Goal: Task Accomplishment & Management: Complete application form

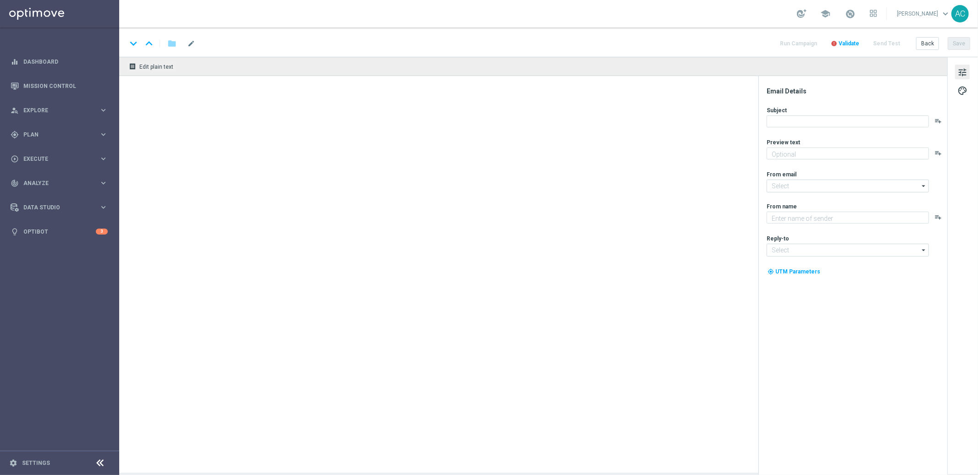
type textarea "Chance de ganhar até R$500 MIL – sem pagar nada!"
type textarea "Lottoland"
type input "[EMAIL_ADDRESS][DOMAIN_NAME]"
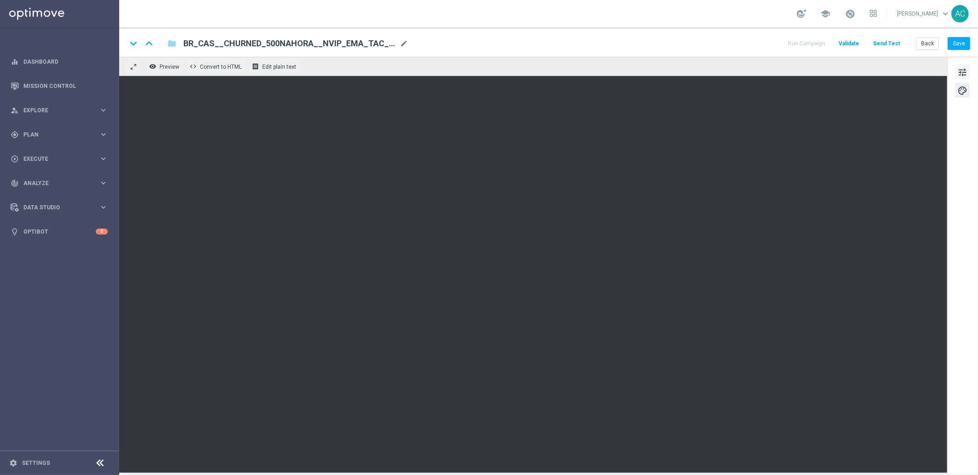
click at [963, 72] on span "tune" at bounding box center [962, 72] width 10 height 12
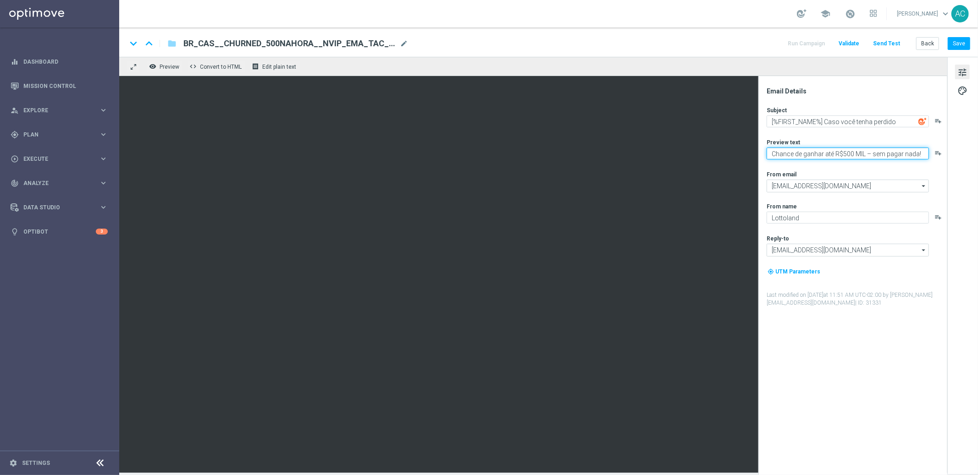
click at [809, 152] on textarea "Chance de ganhar até R$500 MIL – sem pagar nada!" at bounding box center [847, 154] width 162 height 12
paste textarea "Prepare-se para a surpresa turbo"
type textarea "Prepare-se para a surpresa turbo!"
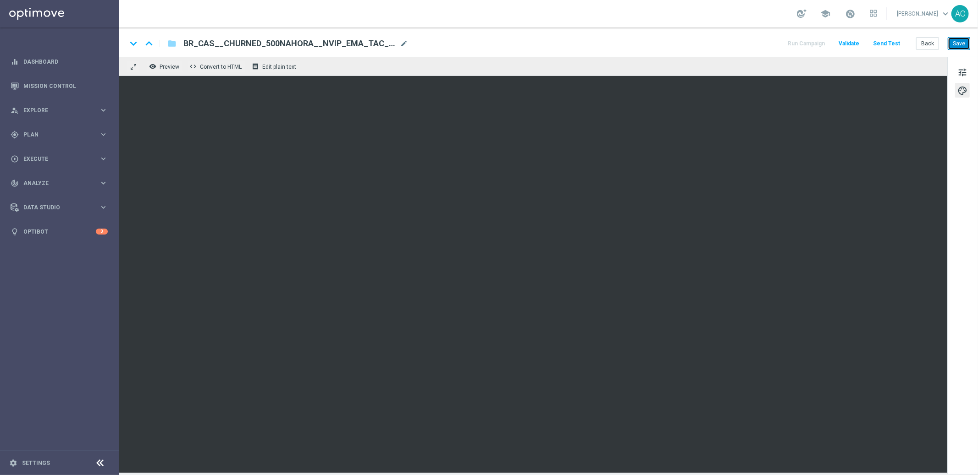
click at [961, 46] on button "Save" at bounding box center [958, 43] width 22 height 13
click at [959, 48] on button "Save" at bounding box center [958, 43] width 22 height 13
click at [290, 45] on span "BR_CAS__CHURNED_500NAHORA__NVIP_EMA_TAC_GM_W31" at bounding box center [289, 43] width 213 height 11
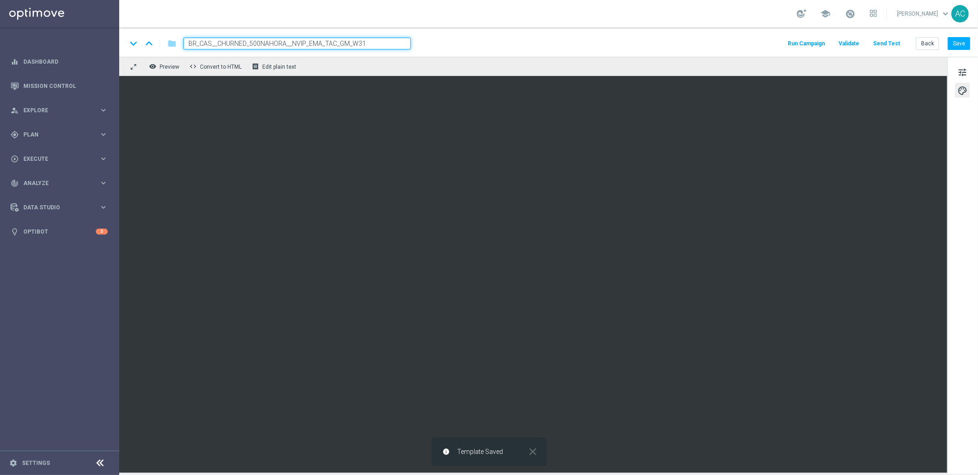
click at [290, 45] on input "BR_CAS__CHURNED_500NAHORA__NVIP_EMA_TAC_GM_W31" at bounding box center [296, 44] width 227 height 12
click at [378, 45] on input "BR_CAS__CHURNED_500NAHORA__NVIP_EMA_TAC_GM_W31" at bounding box center [296, 44] width 227 height 12
type input "BR_CAS__CHURNED_500NAHORA__NVIP_EMA_TAC_GM"
click at [958, 42] on button "Save" at bounding box center [958, 43] width 22 height 13
click at [54, 159] on span "Execute" at bounding box center [61, 159] width 76 height 6
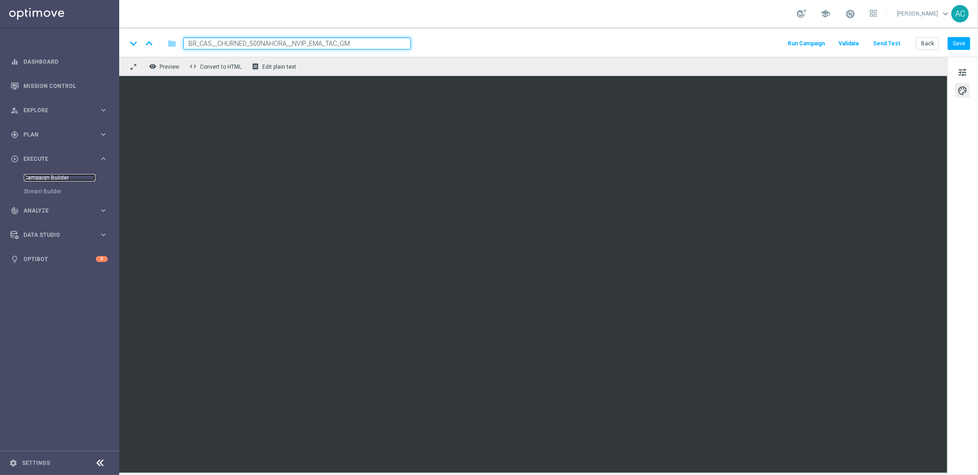
click at [39, 175] on link "Campaign Builder" at bounding box center [60, 177] width 72 height 7
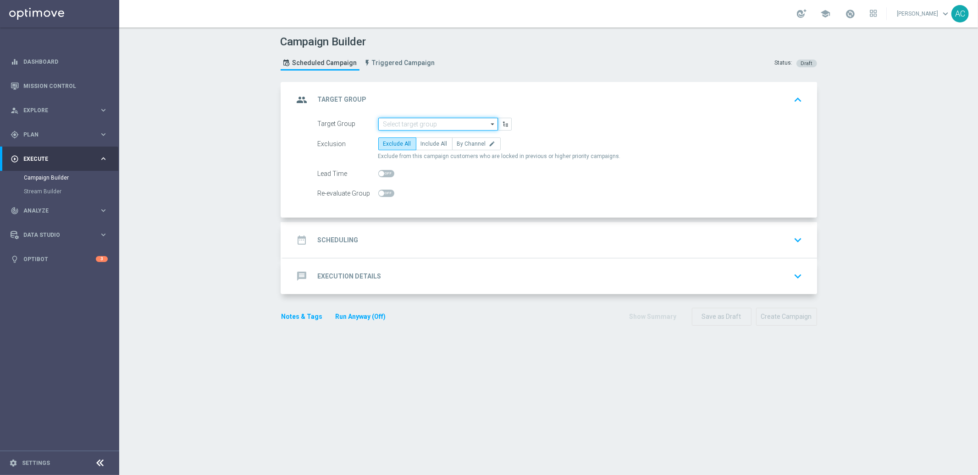
click at [415, 122] on input at bounding box center [438, 124] width 120 height 13
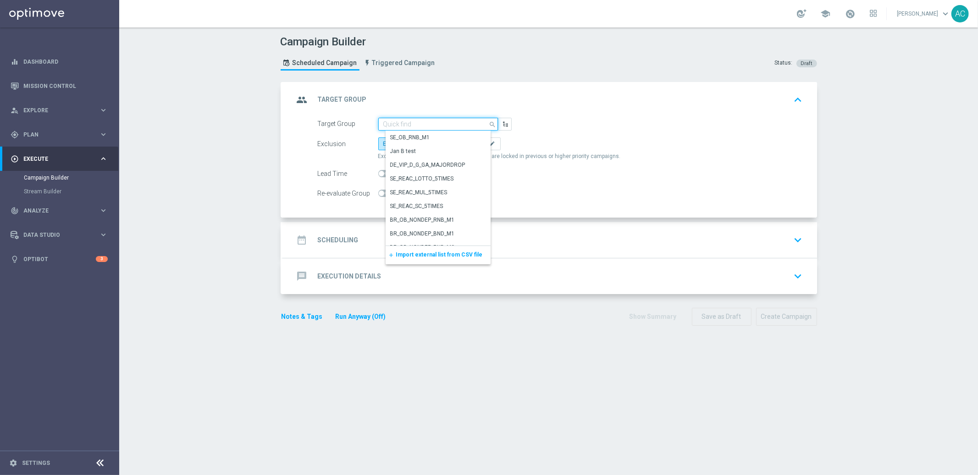
paste input "BR_CAS__CHURNED__ALL_EMA_TAC_GM"
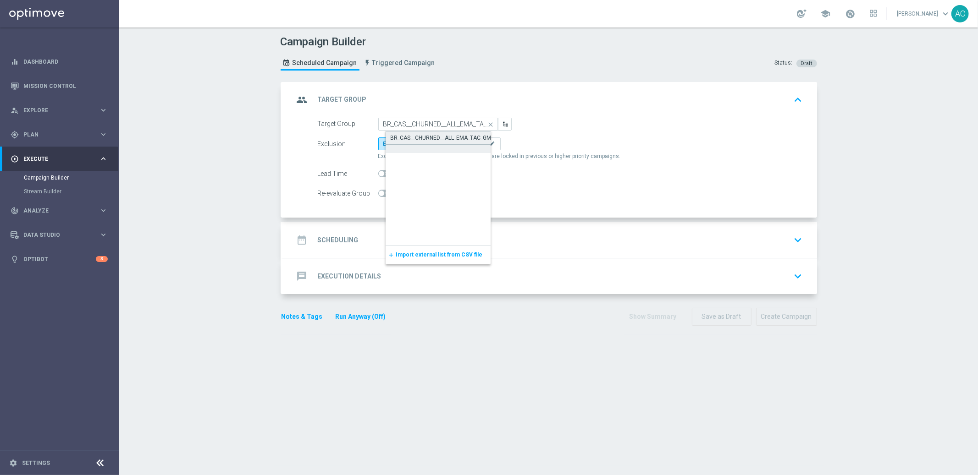
click at [441, 137] on div "BR_CAS__CHURNED__ALL_EMA_TAC_GM" at bounding box center [441, 138] width 101 height 8
type input "BR_CAS__CHURNED__ALL_EMA_TAC_GM"
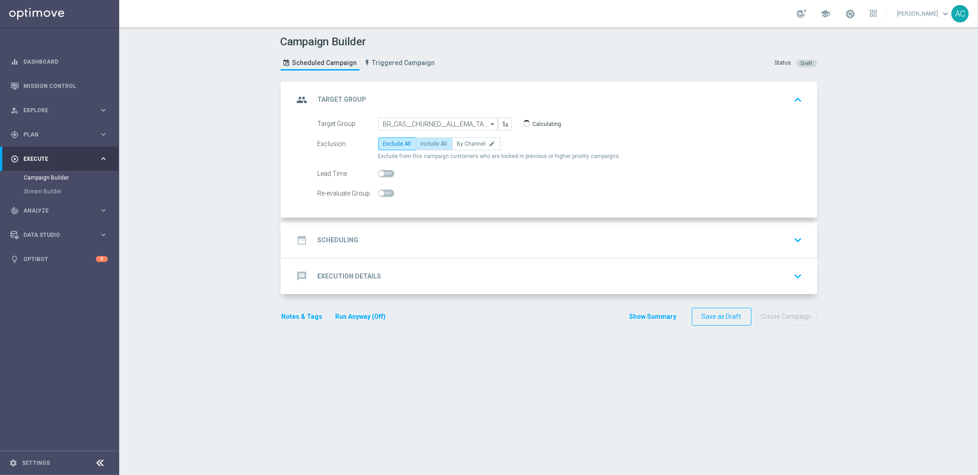
click at [425, 146] on span "Include All" at bounding box center [434, 144] width 27 height 6
click at [425, 146] on input "Include All" at bounding box center [424, 146] width 6 height 6
radio input "true"
click at [336, 236] on h2 "Scheduling" at bounding box center [338, 240] width 41 height 9
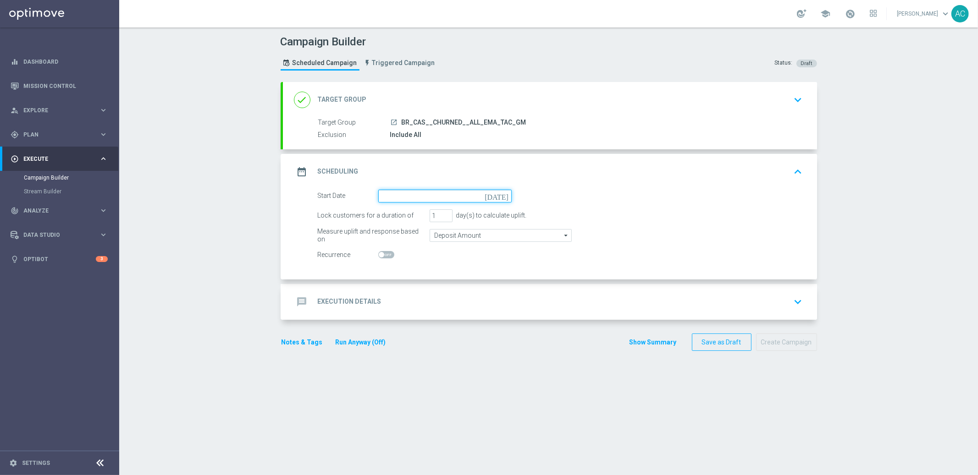
click at [487, 193] on input at bounding box center [444, 196] width 133 height 13
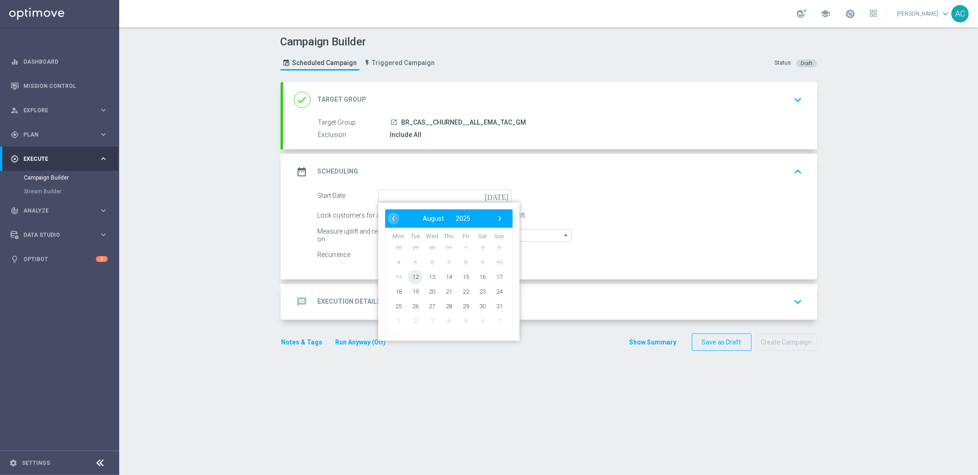
click at [410, 276] on span "12" at bounding box center [414, 277] width 15 height 15
type input "12 Aug 2025"
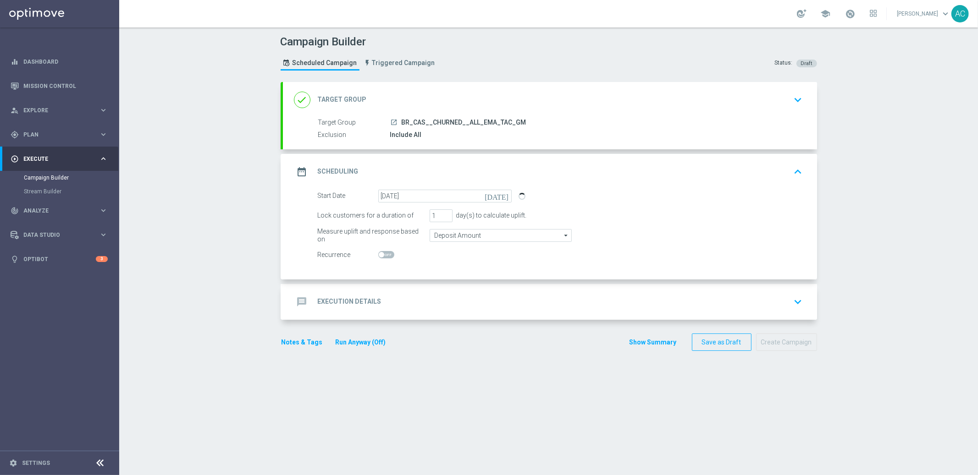
click at [379, 252] on span at bounding box center [382, 255] width 6 height 6
click at [378, 251] on input "checkbox" at bounding box center [386, 254] width 16 height 7
checkbox input "true"
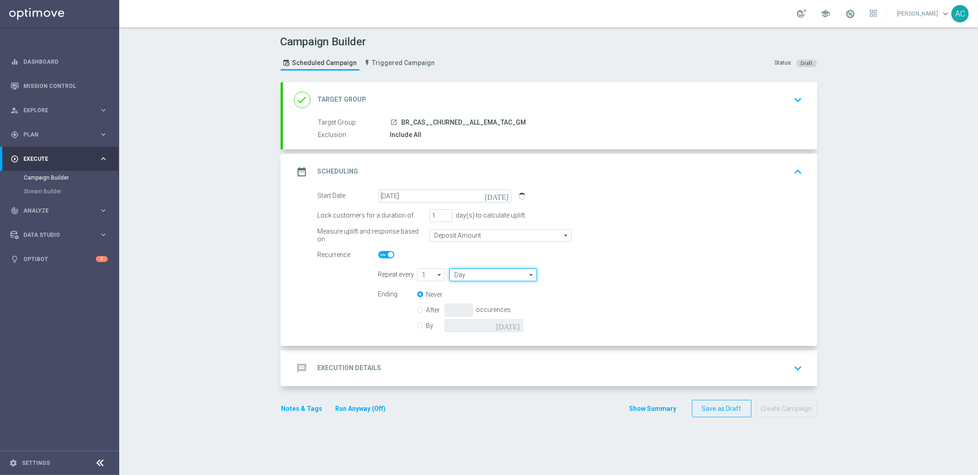
click at [462, 275] on input "Day" at bounding box center [492, 275] width 87 height 13
click at [466, 299] on div "Week" at bounding box center [468, 302] width 14 height 8
type input "Week"
click at [627, 276] on input "checkbox" at bounding box center [633, 275] width 14 height 12
checkbox input "true"
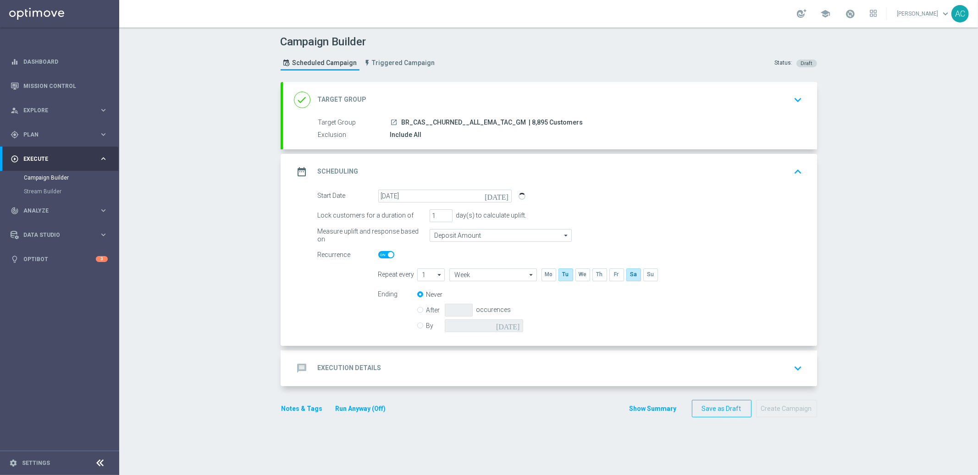
click at [426, 327] on label "By" at bounding box center [435, 326] width 18 height 8
click at [417, 327] on input "By" at bounding box center [420, 324] width 6 height 6
radio input "true"
radio input "false"
click at [512, 324] on icon "today" at bounding box center [509, 324] width 27 height 10
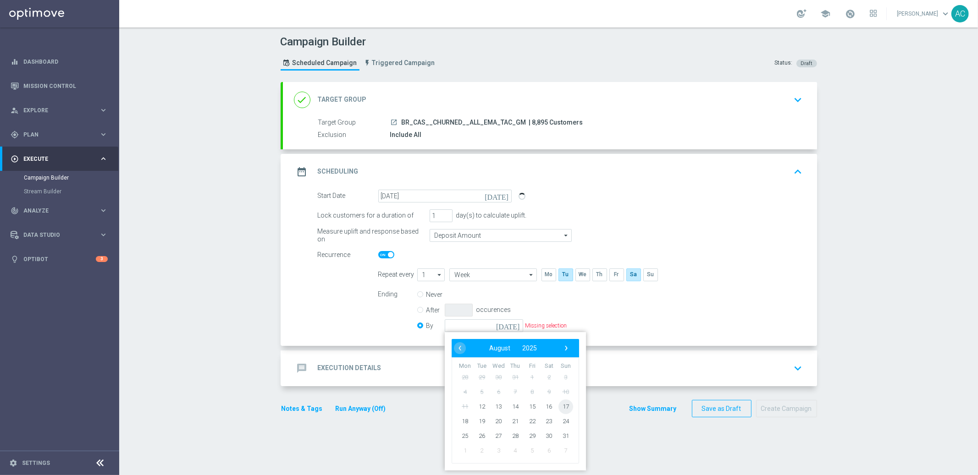
click at [558, 405] on span "17" at bounding box center [565, 406] width 15 height 15
type input "17 Aug 2025"
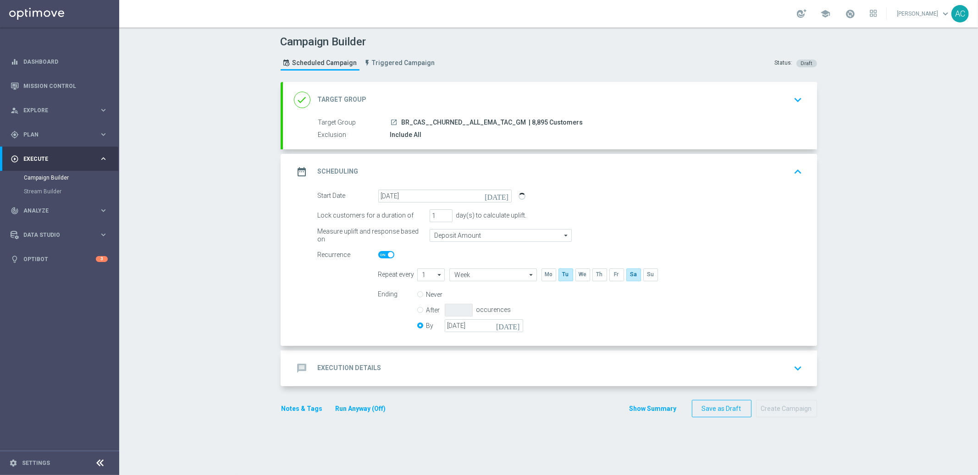
click at [328, 375] on div "message Execution Details" at bounding box center [338, 368] width 88 height 17
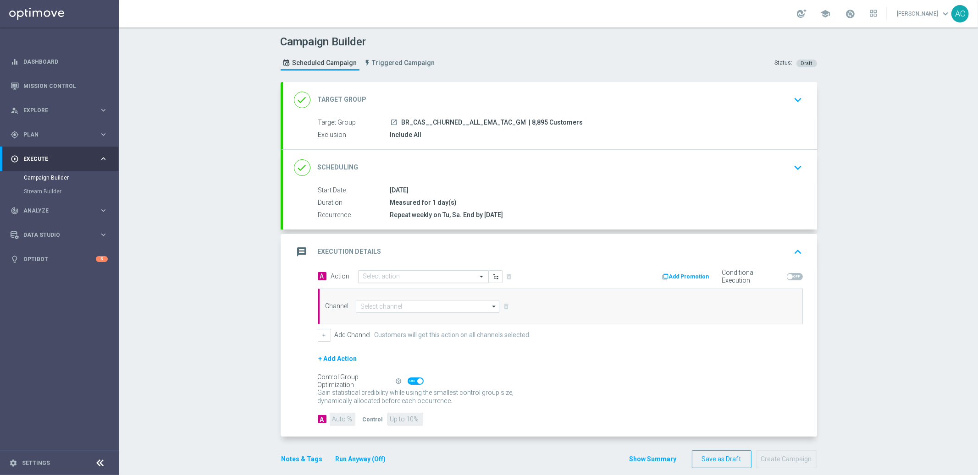
click at [393, 275] on input "text" at bounding box center [414, 277] width 102 height 8
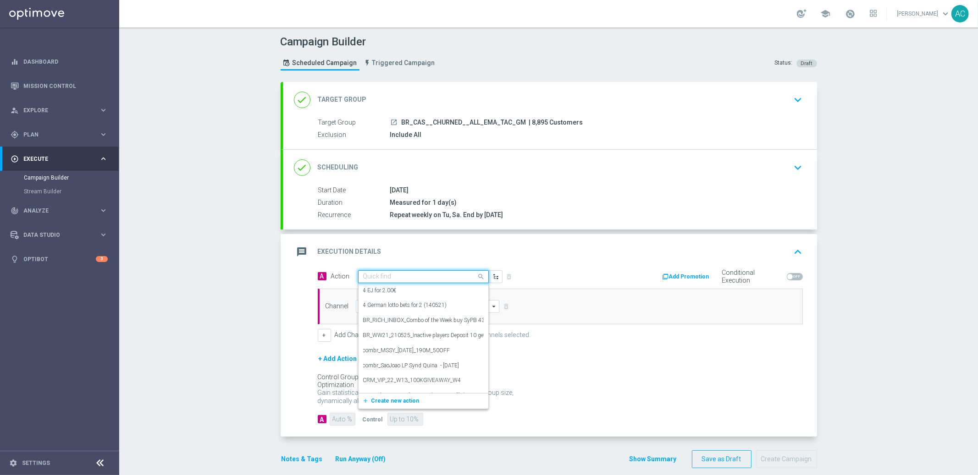
paste input "BR_CAS__CHURNED_500NAHORA__NVIP_EMA_TAC_GM"
type input "BR_CAS__CHURNED_500NAHORA__NVIP_EMA_TAC_GM"
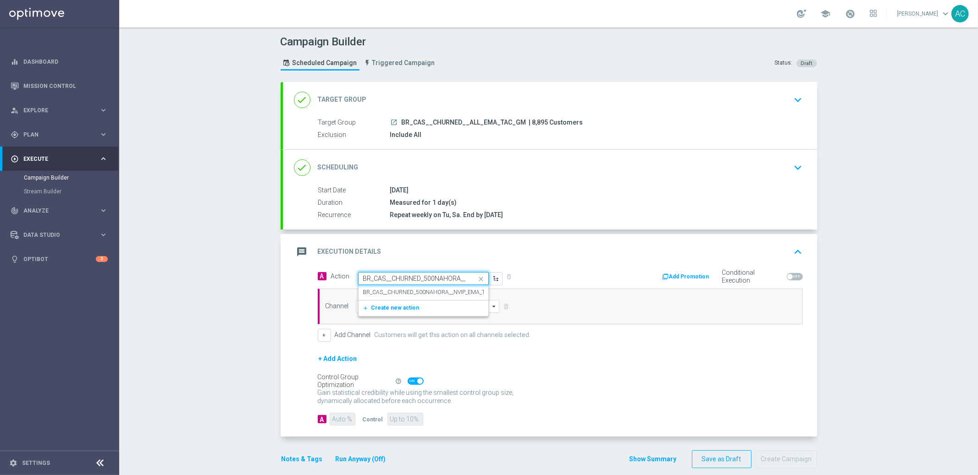
scroll to position [0, 57]
click at [399, 296] on label "BR_CAS__CHURNED_500NAHORA__NVIP_EMA_TAC_GM_W31" at bounding box center [440, 293] width 155 height 8
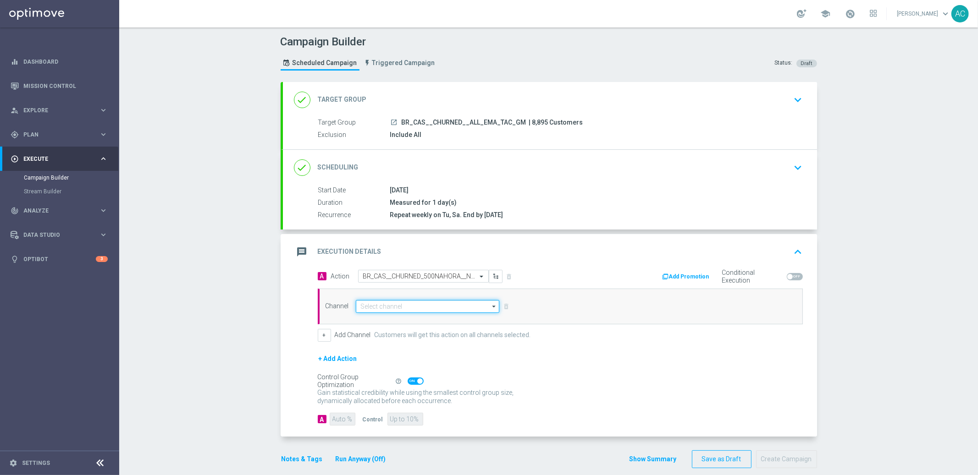
click at [394, 307] on input at bounding box center [428, 306] width 144 height 13
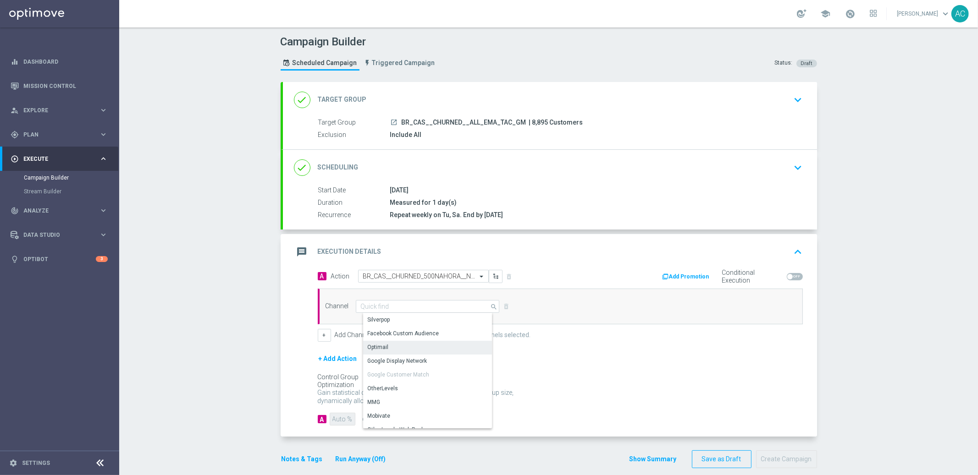
click at [390, 349] on div "Optimail" at bounding box center [431, 347] width 137 height 13
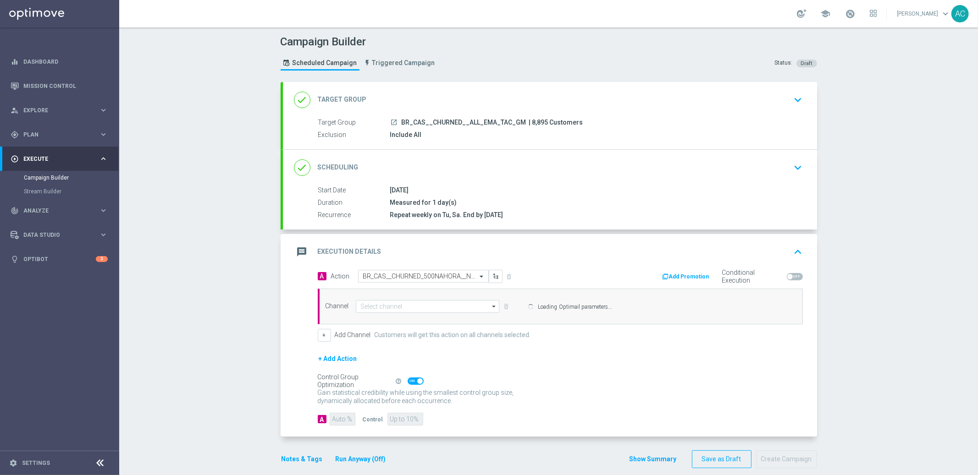
type input "Optimail"
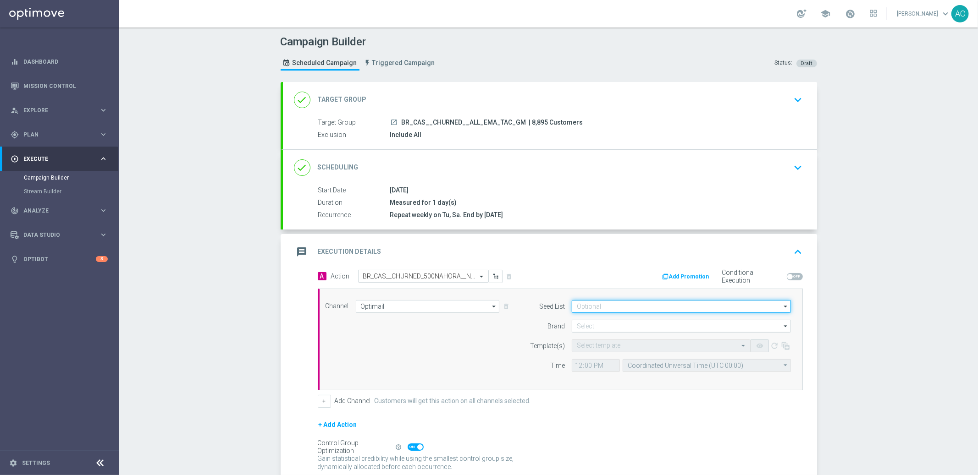
click at [653, 311] on input at bounding box center [681, 306] width 219 height 13
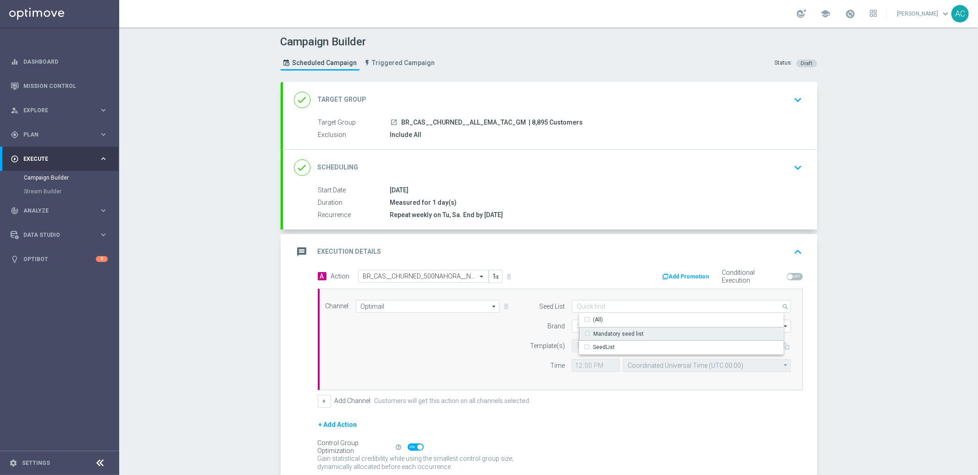
click at [651, 334] on div "Mandatory seed list" at bounding box center [689, 334] width 220 height 14
drag, startPoint x: 466, startPoint y: 365, endPoint x: 490, endPoint y: 354, distance: 26.5
click at [466, 365] on div "Channel Optimail Optimail arrow_drop_down Show Selected 1 of 26 Silverpop" at bounding box center [558, 339] width 479 height 79
type input "Mandatory seed list"
click at [603, 324] on input at bounding box center [681, 326] width 219 height 13
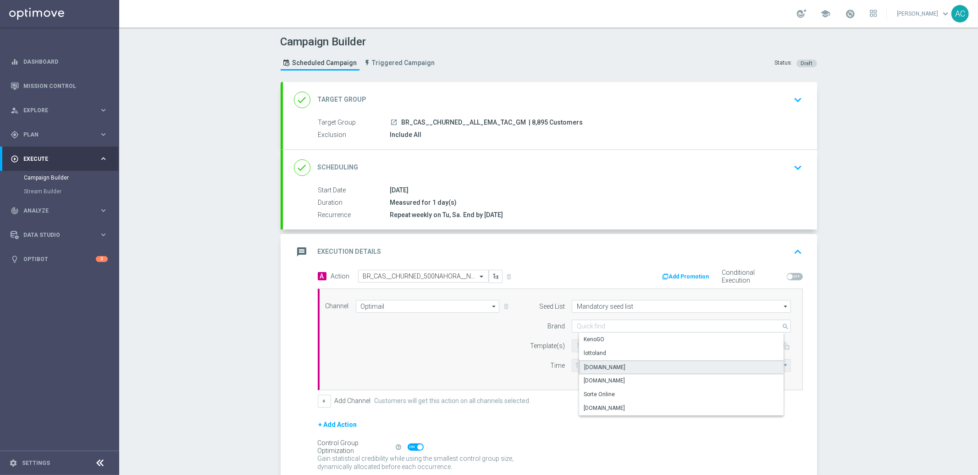
click at [618, 371] on div "Lottoland.bet.br" at bounding box center [689, 368] width 220 height 14
type input "Lottoland.bet.br"
drag, startPoint x: 465, startPoint y: 373, endPoint x: 552, endPoint y: 367, distance: 87.8
click at [469, 371] on div "Channel Optimail Optimail arrow_drop_down Show Selected 1 of 26 Silverpop" at bounding box center [558, 339] width 479 height 79
click at [626, 357] on form "Template(s) Select template remove_red_eye refresh Time 12:00 Coordinated Unive…" at bounding box center [658, 356] width 266 height 33
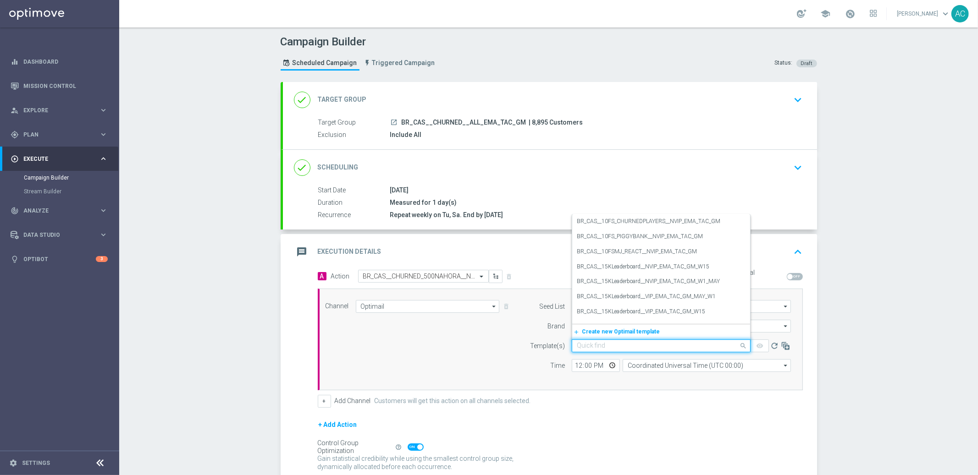
click at [624, 344] on input "text" at bounding box center [652, 346] width 150 height 8
paste input "BR_CAS__CHURNED_500NAHORA__NVIP_EMA_TAC_GM"
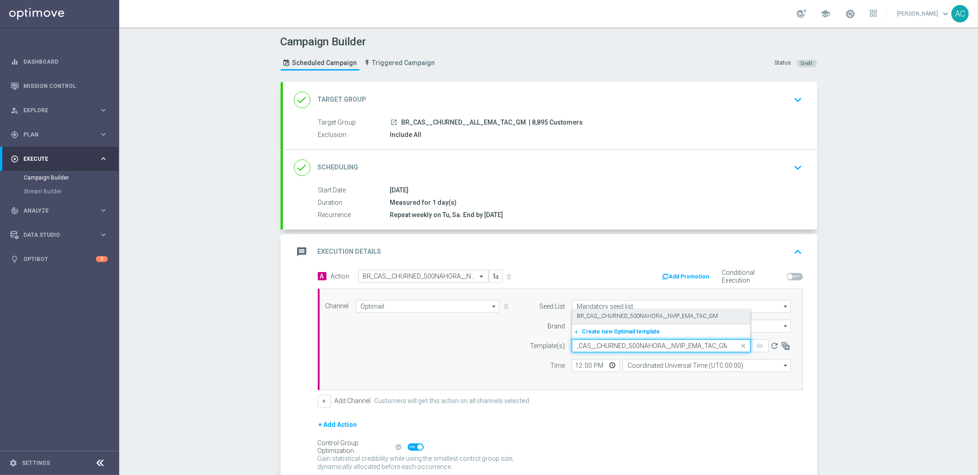
click at [624, 321] on div "BR_CAS__CHURNED_500NAHORA__NVIP_EMA_TAC_GM" at bounding box center [661, 316] width 169 height 15
type input "BR_CAS__CHURNED_500NAHORA__NVIP_EMA_TAC_GM"
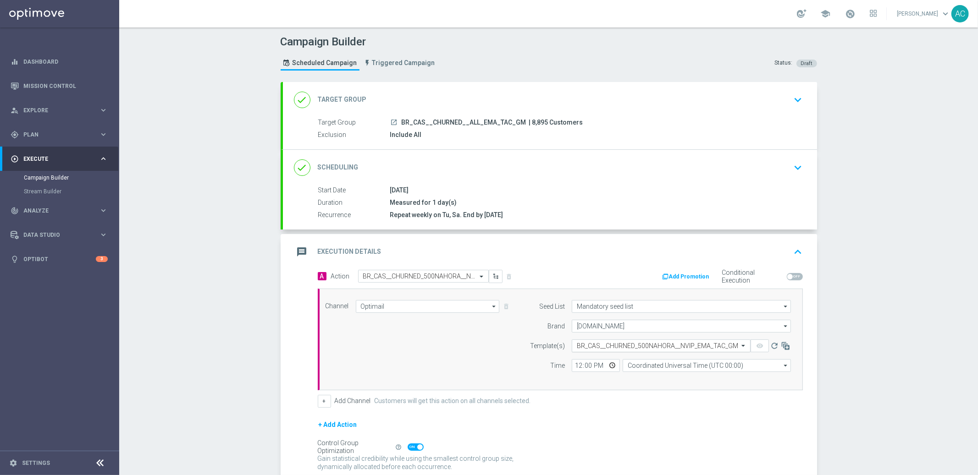
scroll to position [0, 0]
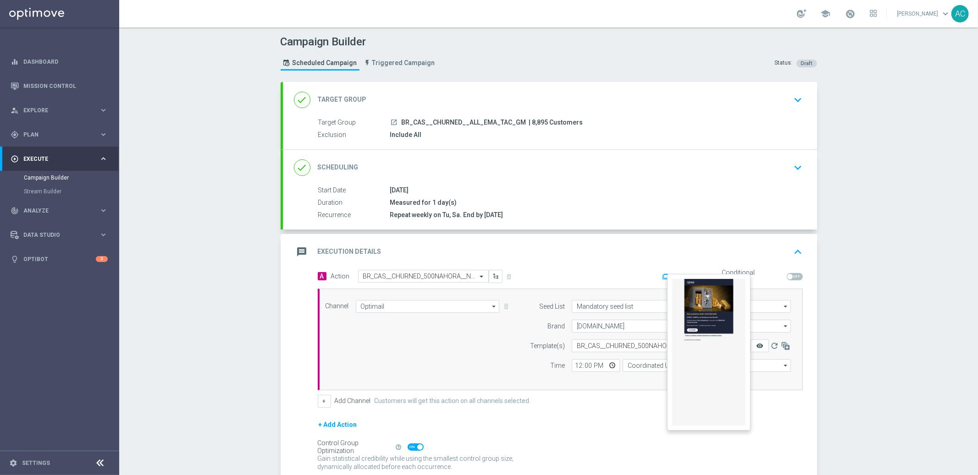
click at [756, 347] on icon "remove_red_eye" at bounding box center [759, 345] width 7 height 7
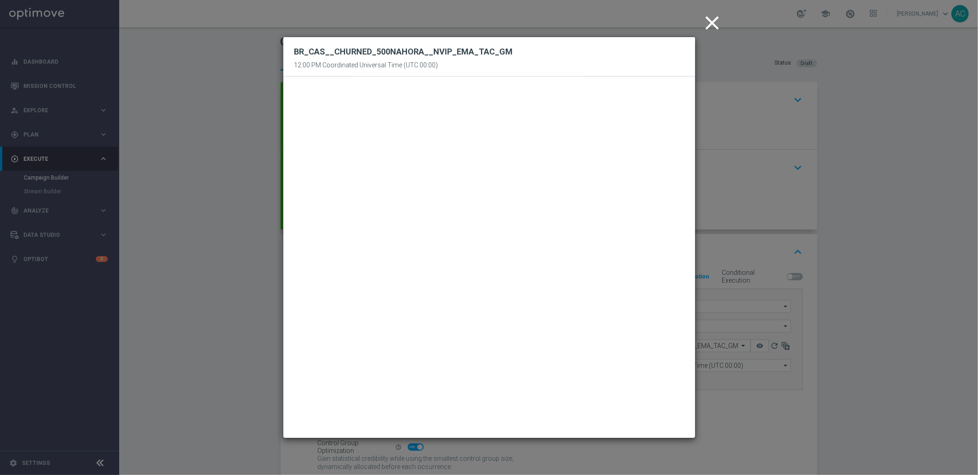
click at [716, 28] on icon "close" at bounding box center [712, 22] width 23 height 23
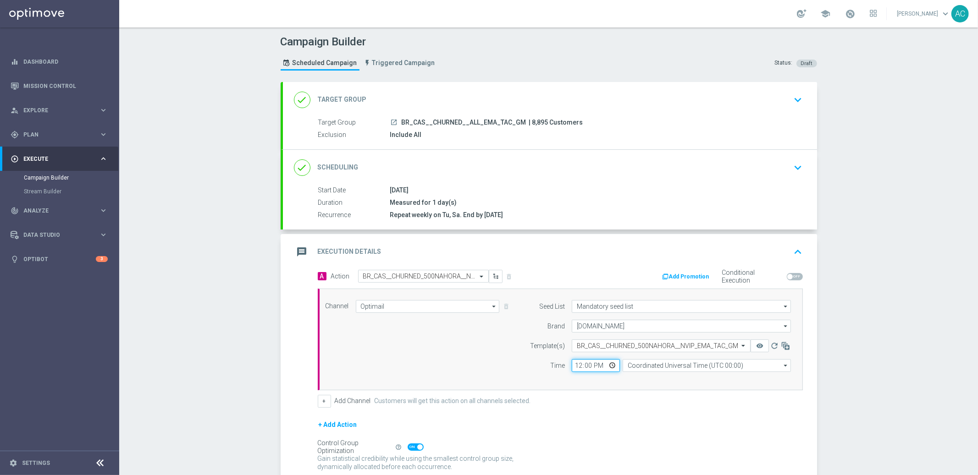
click at [573, 365] on input "12:00" at bounding box center [596, 365] width 48 height 13
type input "16:30"
click at [865, 389] on div "Campaign Builder Scheduled Campaign Triggered Campaign Status: Draft done Targe…" at bounding box center [548, 252] width 859 height 448
click at [676, 368] on input "Coordinated Universal Time (UTC 00:00)" at bounding box center [706, 365] width 168 height 13
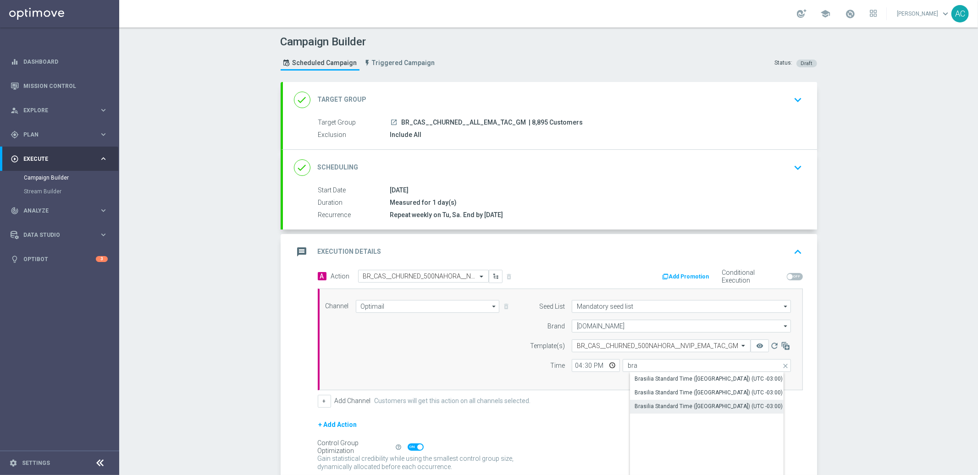
click at [709, 404] on div "Brasilia Standard Time (Sao Paulo) (UTC -03:00)" at bounding box center [708, 406] width 148 height 8
type input "Brasilia Standard Time (Sao Paulo) (UTC -03:00)"
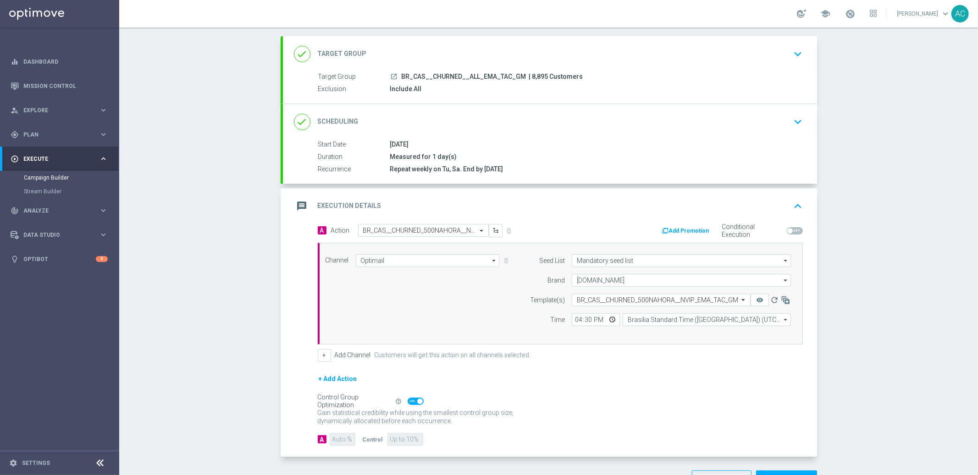
scroll to position [77, 0]
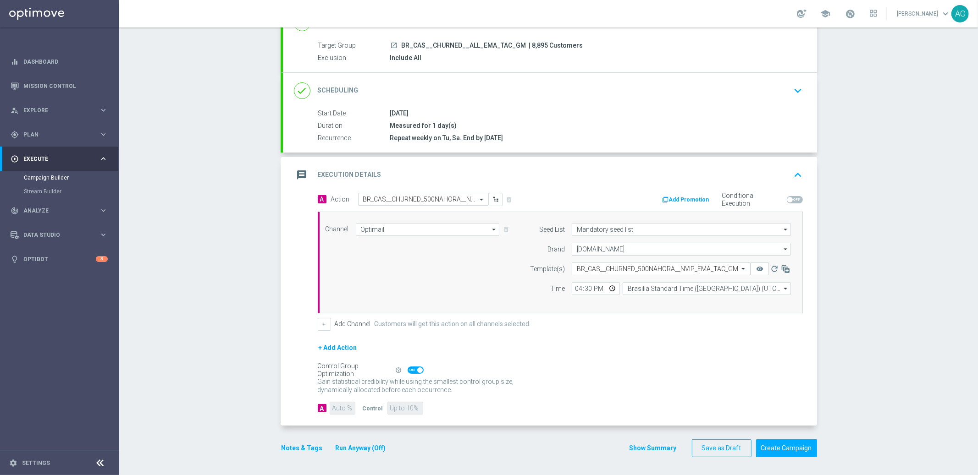
click at [409, 371] on span at bounding box center [415, 370] width 16 height 7
click at [409, 371] on input "checkbox" at bounding box center [415, 370] width 16 height 7
click at [409, 371] on span at bounding box center [415, 370] width 16 height 7
click at [409, 371] on input "checkbox" at bounding box center [415, 370] width 16 height 7
click at [409, 371] on span at bounding box center [415, 370] width 16 height 7
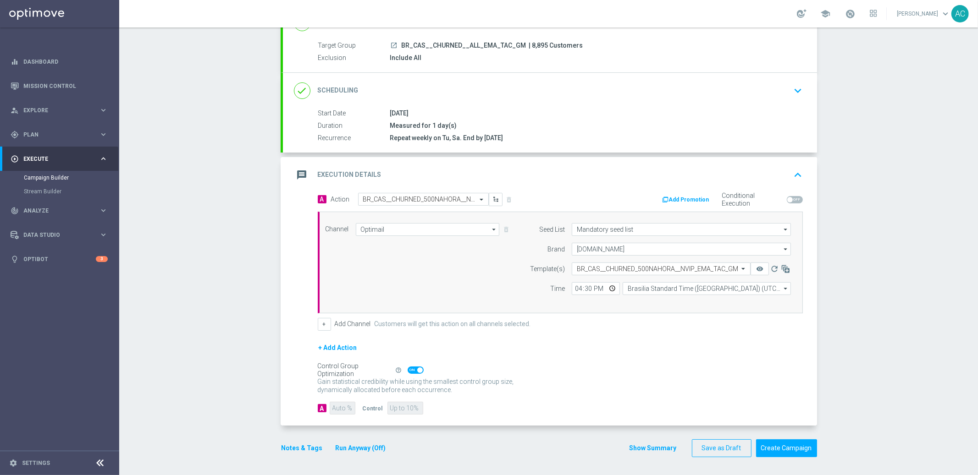
click at [409, 371] on input "checkbox" at bounding box center [415, 370] width 16 height 7
checkbox input "false"
click at [337, 409] on input "90" at bounding box center [342, 408] width 25 height 13
type input "1"
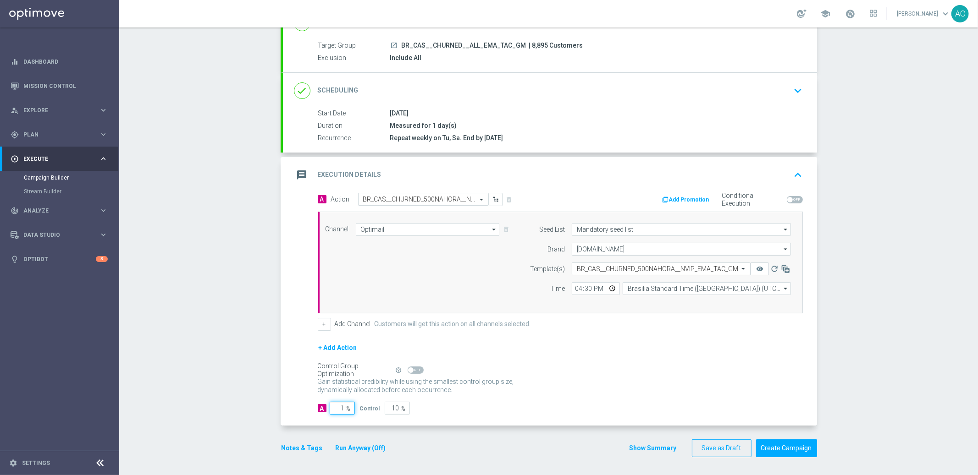
type input "99"
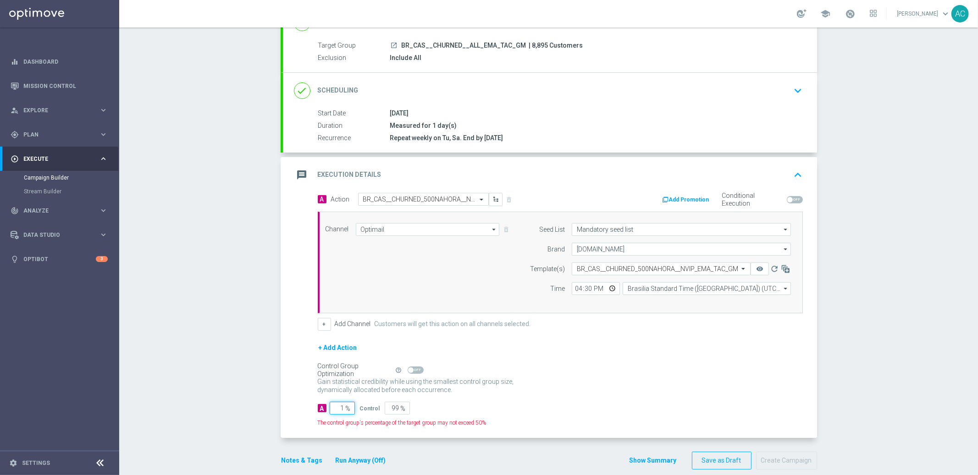
type input "10"
type input "90"
type input "100"
type input "0"
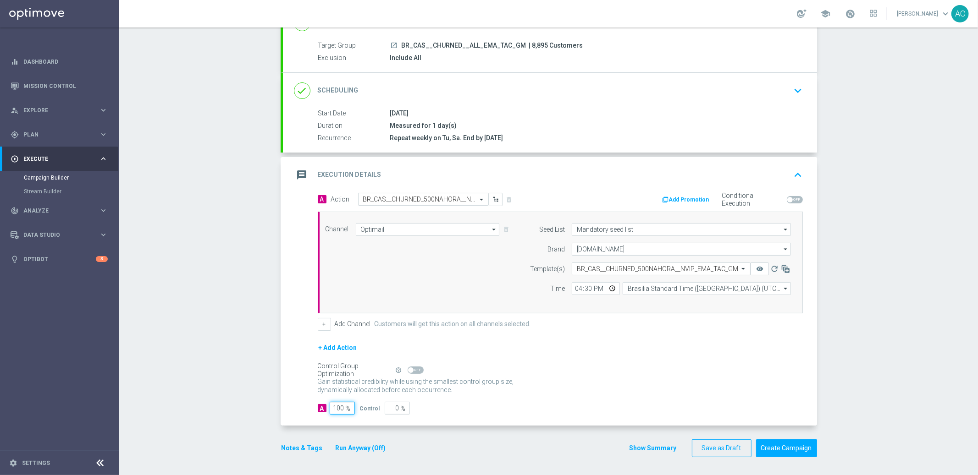
type input "100"
drag, startPoint x: 677, startPoint y: 371, endPoint x: 699, endPoint y: 377, distance: 22.4
click at [680, 371] on div "Control Group Optimization Self Optimizing Campaign help_outline" at bounding box center [560, 370] width 485 height 10
click at [768, 451] on button "Create Campaign" at bounding box center [786, 449] width 61 height 18
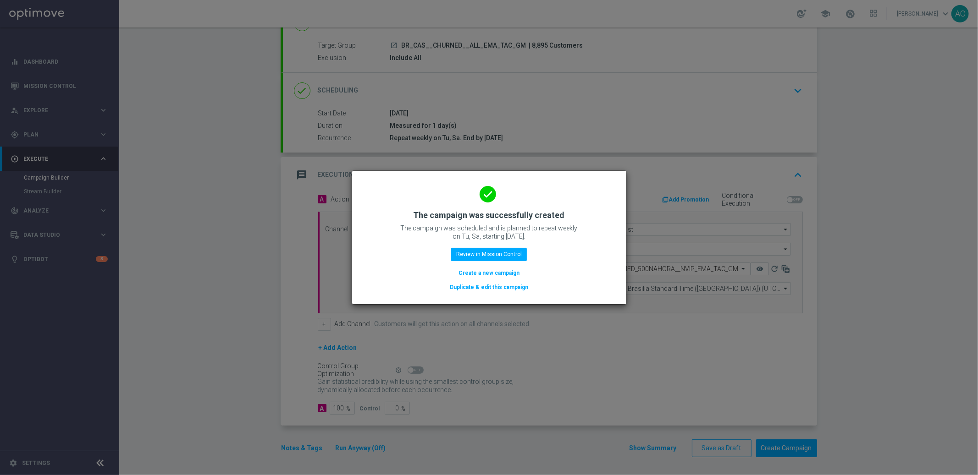
click at [501, 270] on button "Create a new campaign" at bounding box center [488, 273] width 63 height 10
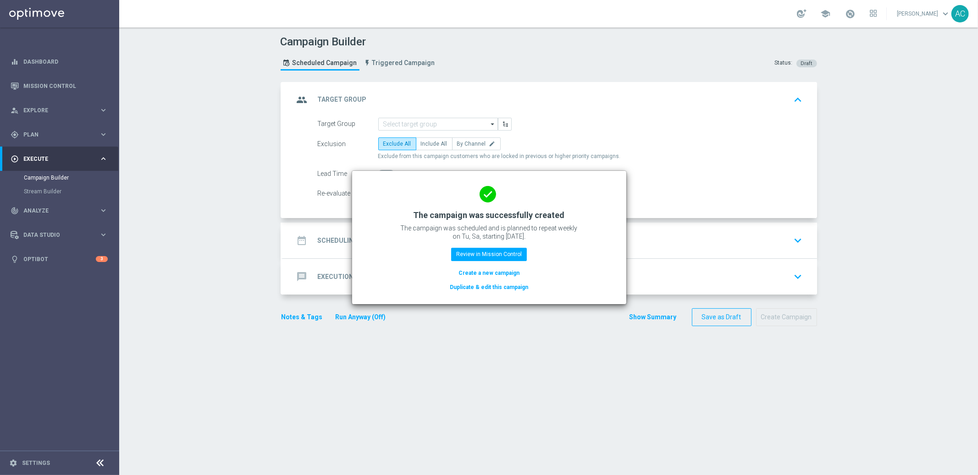
scroll to position [0, 0]
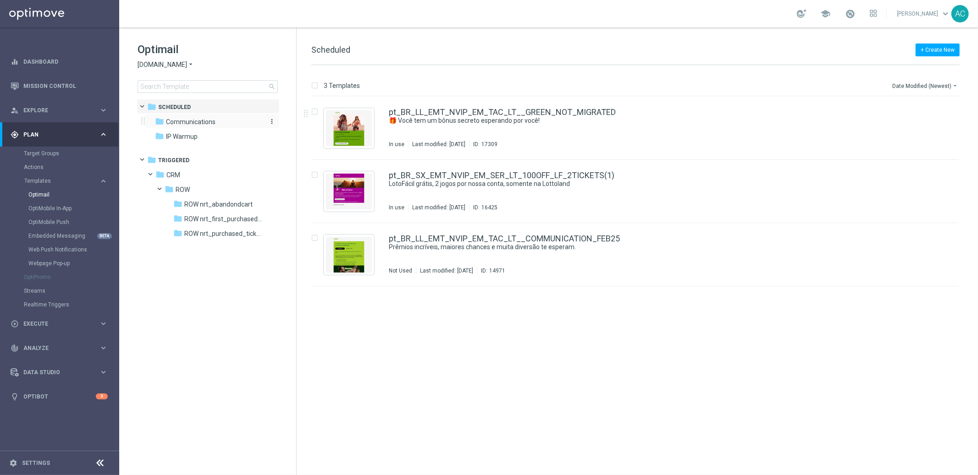
click at [184, 123] on span "Communications" at bounding box center [191, 122] width 50 height 8
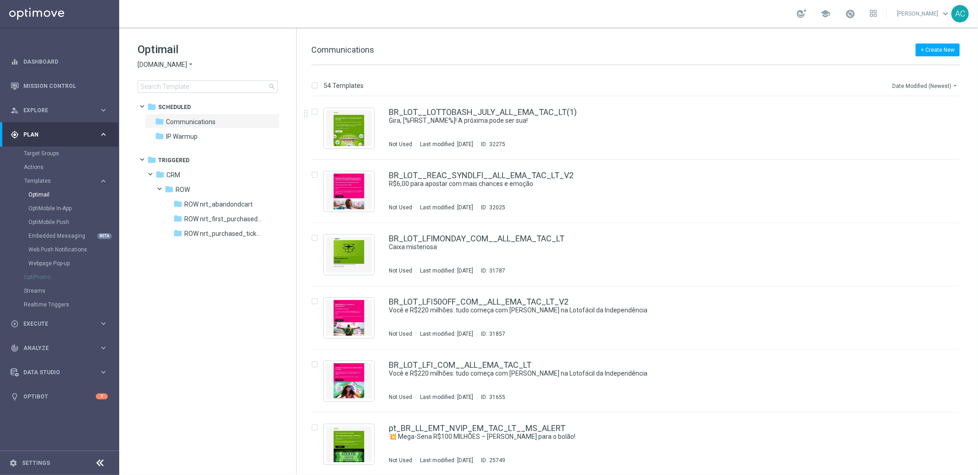
click at [931, 82] on button "Date Modified (Newest) arrow_drop_down" at bounding box center [925, 85] width 68 height 11
click at [934, 128] on span "Date Modified (Newest)" at bounding box center [923, 126] width 61 height 6
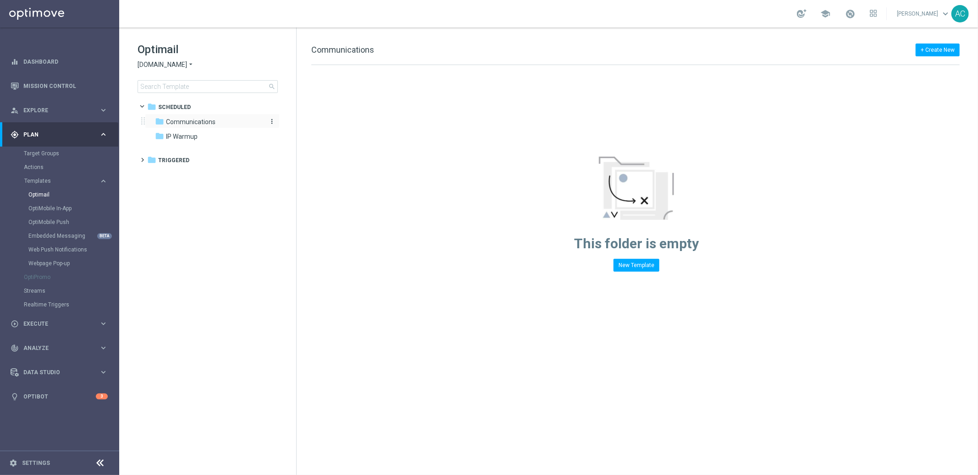
click at [162, 119] on icon "folder" at bounding box center [159, 121] width 9 height 9
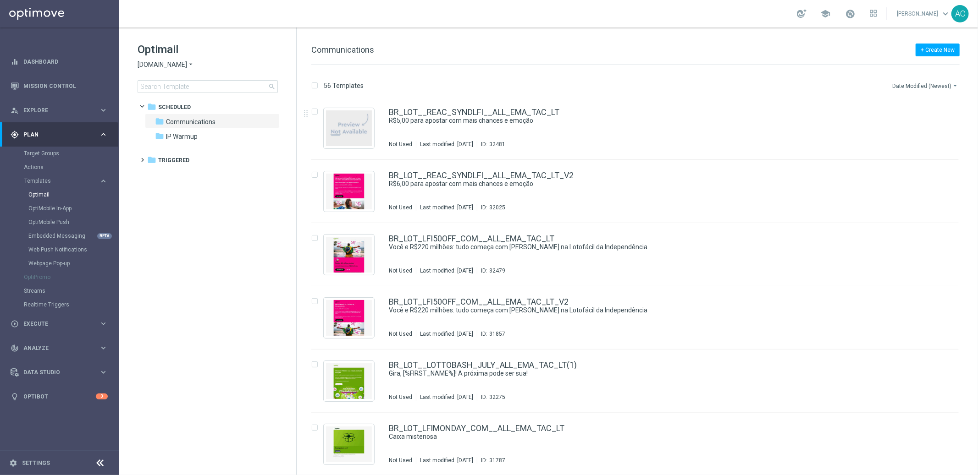
click at [949, 88] on button "Date Modified (Newest) arrow_drop_down" at bounding box center [925, 85] width 68 height 11
click at [932, 128] on span "Date Modified (Newest)" at bounding box center [923, 126] width 61 height 6
click at [643, 127] on div "BR_LOT__REAC_SYNDLFI__ALL_EMA_TAC_LT R$5,00 para apostar com mais chances e emo…" at bounding box center [654, 128] width 531 height 40
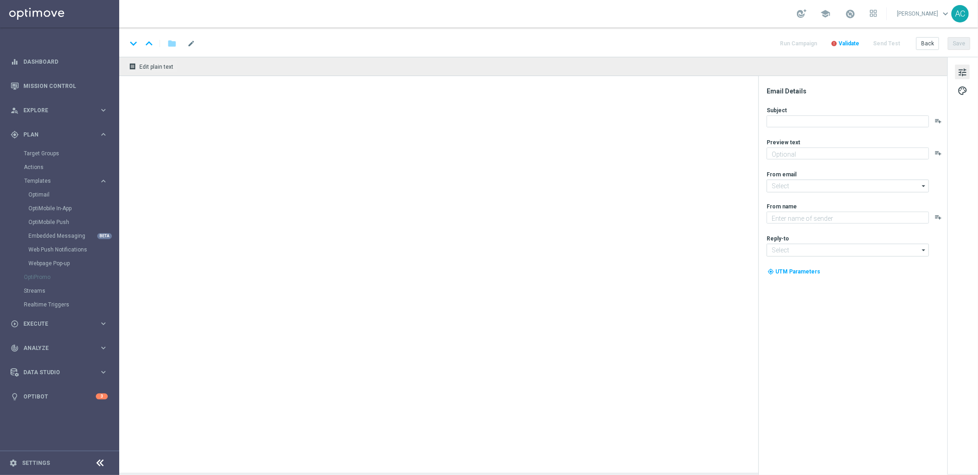
type textarea "Bolões + bônus: a combinação perfeita para voltar a jogar"
type input "mail@crm.lottoland.com.br"
type textarea "[DOMAIN_NAME]"
type input "contato@lottoland.com.br"
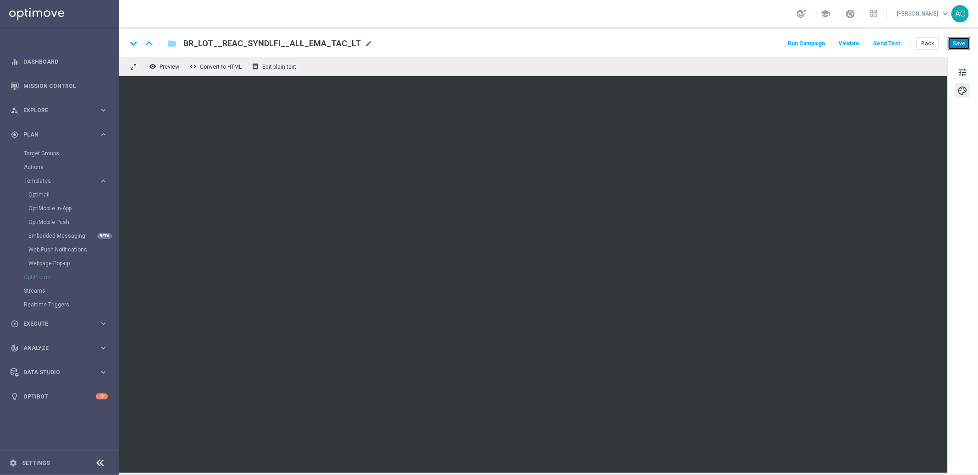
click at [960, 43] on button "Save" at bounding box center [958, 43] width 22 height 13
click at [956, 47] on button "Save" at bounding box center [958, 43] width 22 height 13
click at [959, 48] on button "Save" at bounding box center [958, 43] width 22 height 13
click at [171, 47] on icon "folder" at bounding box center [171, 43] width 9 height 11
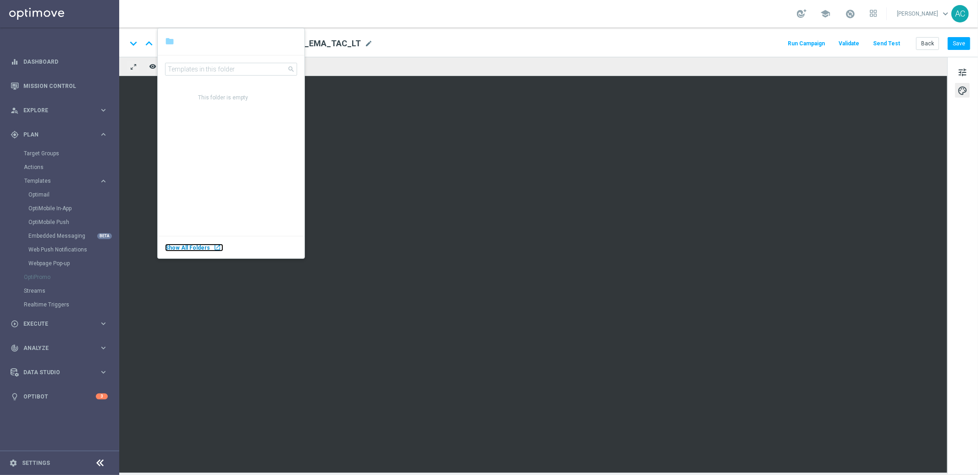
click at [202, 250] on span "Show All Folders" at bounding box center [187, 248] width 45 height 6
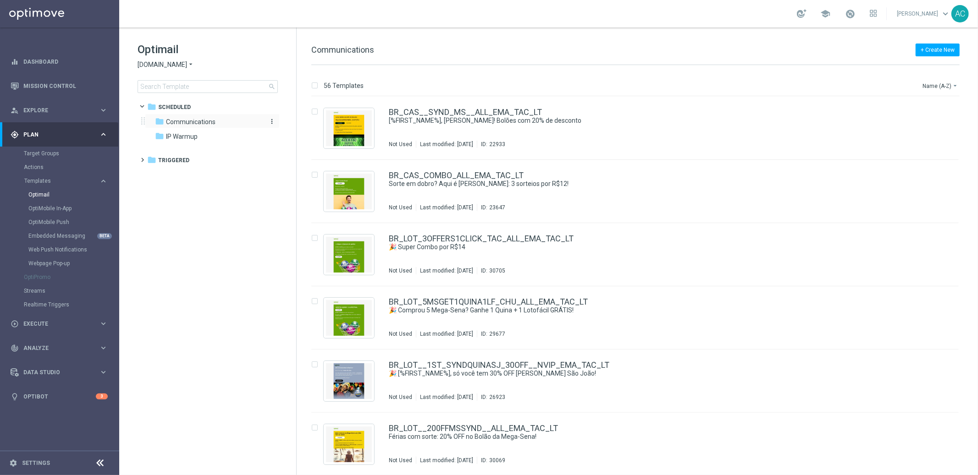
click at [188, 119] on span "Communications" at bounding box center [191, 122] width 50 height 8
click at [949, 87] on button "Name (A-Z) arrow_drop_down" at bounding box center [940, 85] width 38 height 11
click at [939, 128] on span "Date Modified (Newest)" at bounding box center [923, 126] width 61 height 6
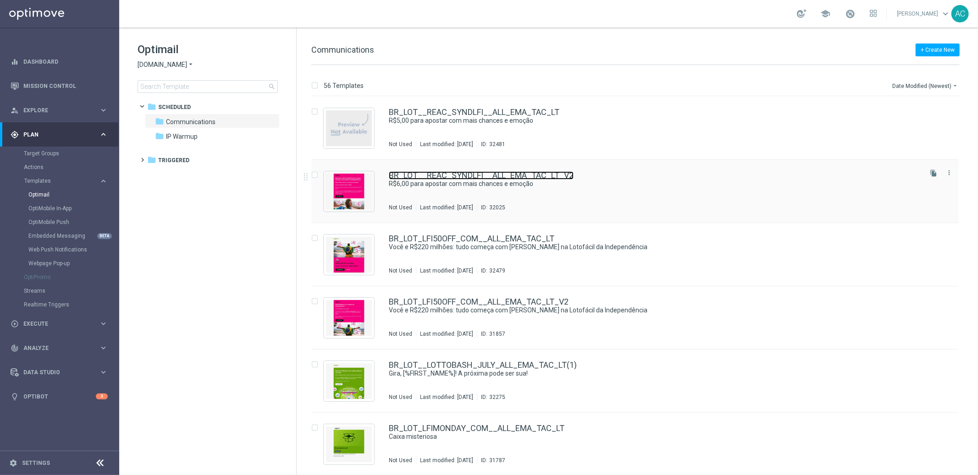
click at [457, 173] on link "BR_LOT__REAC_SYNDLFI__ALL_EMA_TAC_LT_V2" at bounding box center [481, 175] width 185 height 8
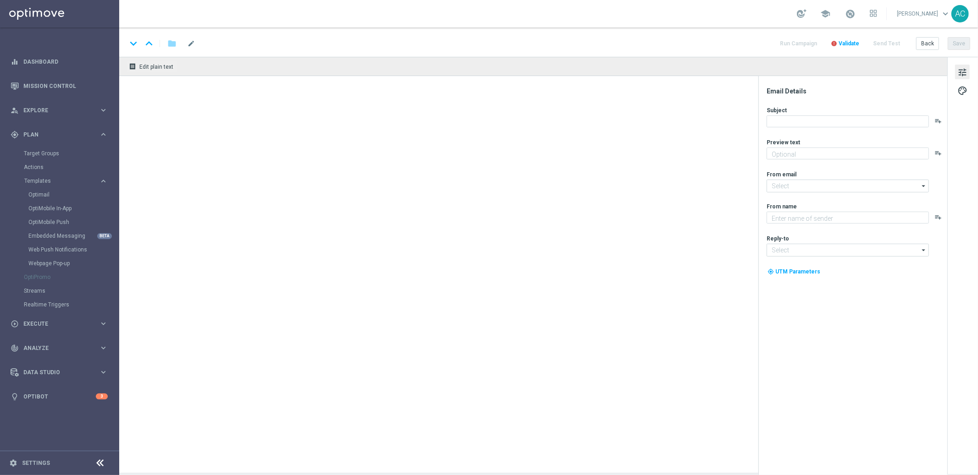
type textarea "Bolões + bônus: a combinação perfeita para voltar a jogar"
type input "[EMAIL_ADDRESS][DOMAIN_NAME]"
type textarea "[DOMAIN_NAME]"
type input "[EMAIL_ADDRESS][DOMAIN_NAME]"
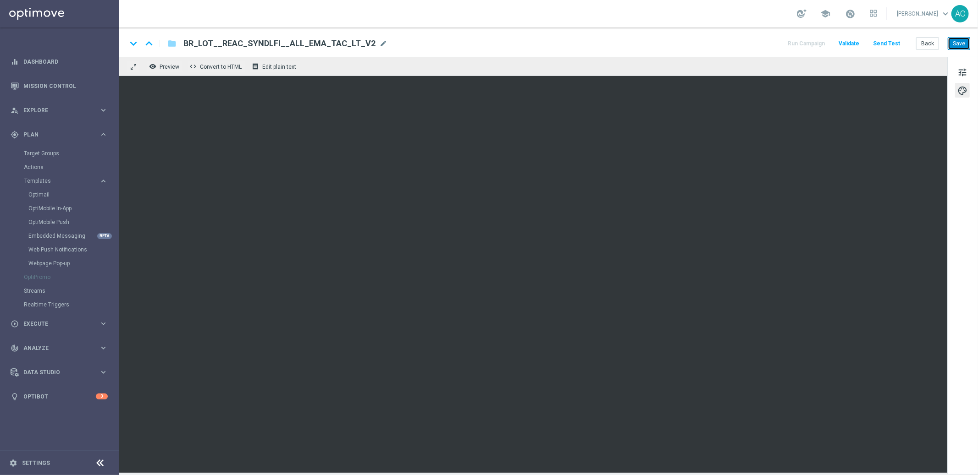
click at [952, 40] on button "Save" at bounding box center [958, 43] width 22 height 13
click at [961, 74] on span "tune" at bounding box center [962, 72] width 10 height 12
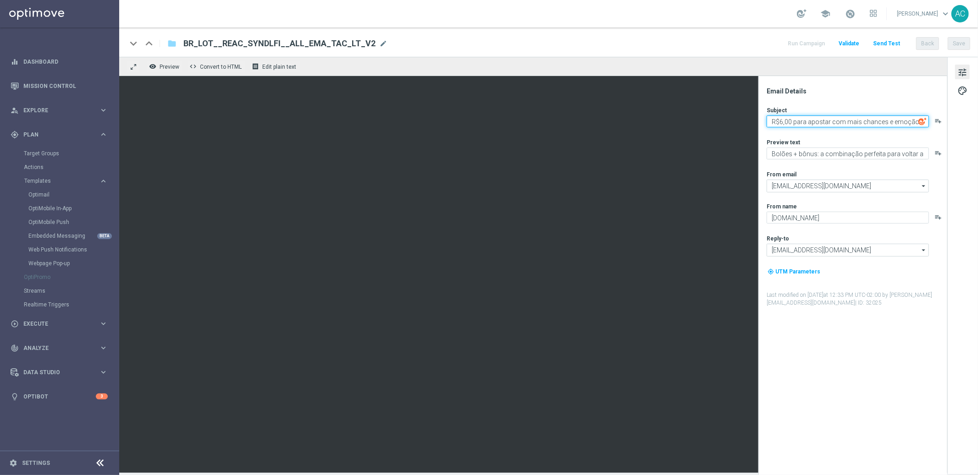
click at [781, 119] on textarea "R$6,00 para apostar com mais chances e emoção" at bounding box center [847, 122] width 162 height 12
click at [964, 42] on button "Save" at bounding box center [958, 43] width 22 height 13
click at [175, 48] on icon "folder" at bounding box center [171, 43] width 9 height 11
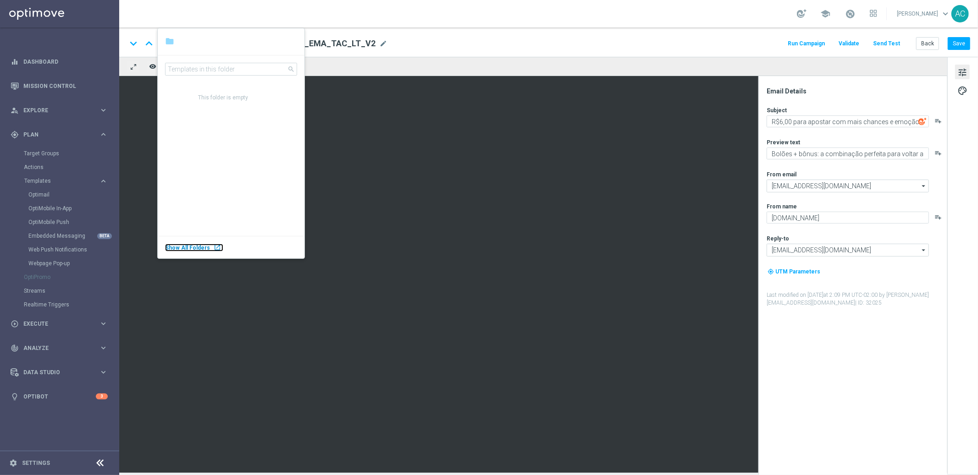
click at [188, 251] on div "Show All Folders launch" at bounding box center [194, 248] width 58 height 8
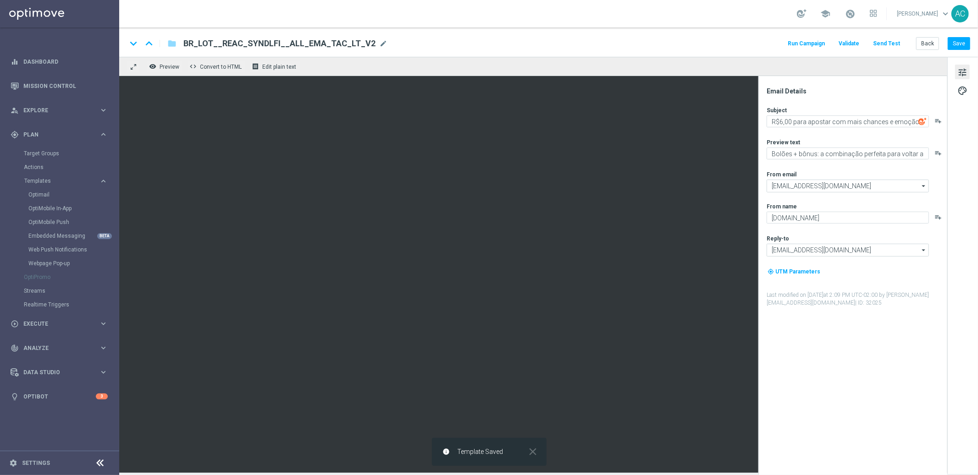
type textarea "R$5,00 para apostar com mais chances e emoção"
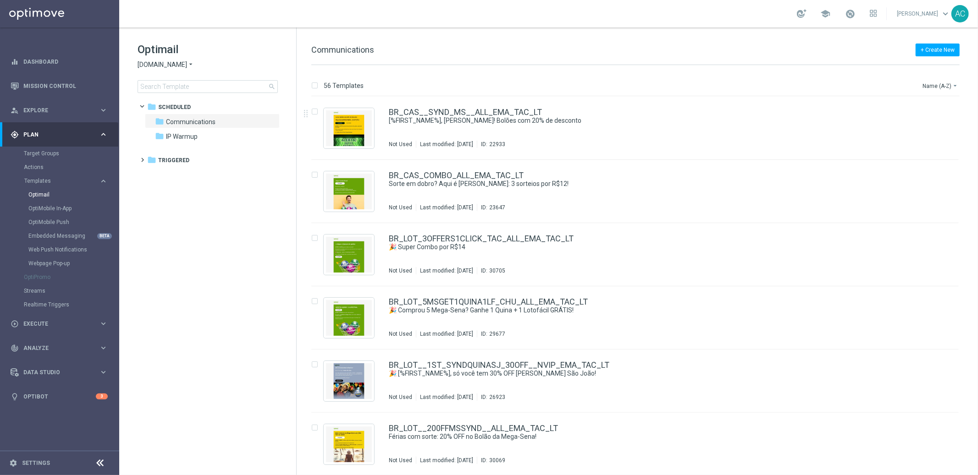
click at [934, 92] on div "56 Templates Name (A-Z) arrow_drop_down" at bounding box center [635, 88] width 648 height 17
click at [935, 88] on button "Name (A-Z) arrow_drop_down" at bounding box center [940, 85] width 38 height 11
click at [930, 130] on div "Date Modified (Newest)" at bounding box center [924, 126] width 62 height 6
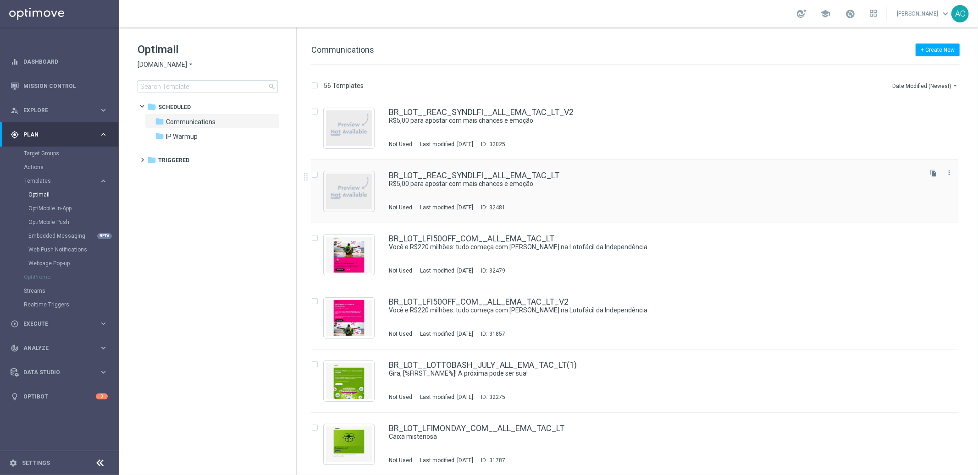
click at [669, 198] on div "BR_LOT__REAC_SYNDLFI__ALL_EMA_TAC_LT R$5,00 para apostar com mais chances e emo…" at bounding box center [654, 191] width 531 height 40
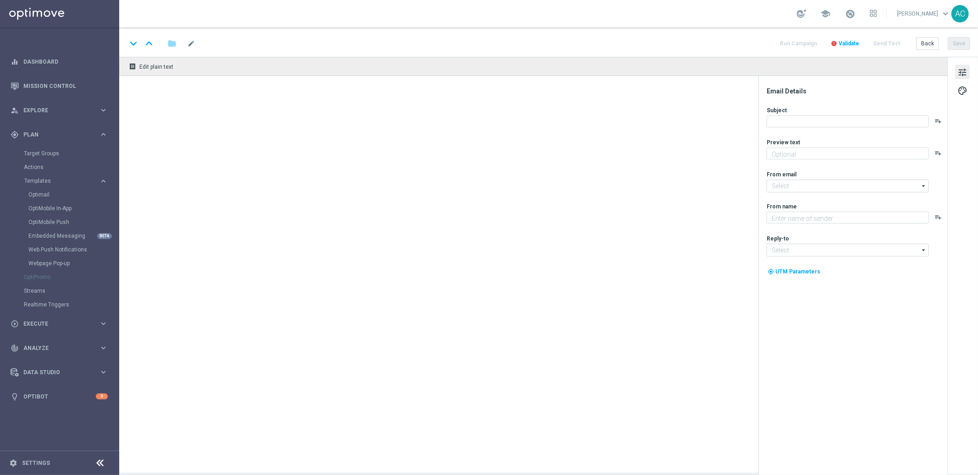
type textarea "Bolões + bônus: a combinação perfeita para voltar a jogar"
type textarea "[DOMAIN_NAME]"
type input "[EMAIL_ADDRESS][DOMAIN_NAME]"
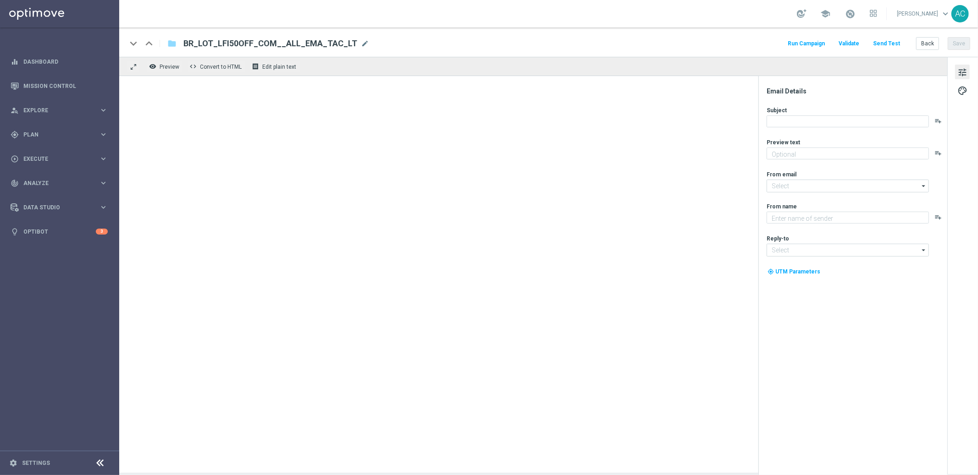
type textarea "Vai deixar R$220 milhões passarem?"
type input "[EMAIL_ADDRESS][DOMAIN_NAME]"
type textarea "[DOMAIN_NAME]"
type input "[EMAIL_ADDRESS][DOMAIN_NAME]"
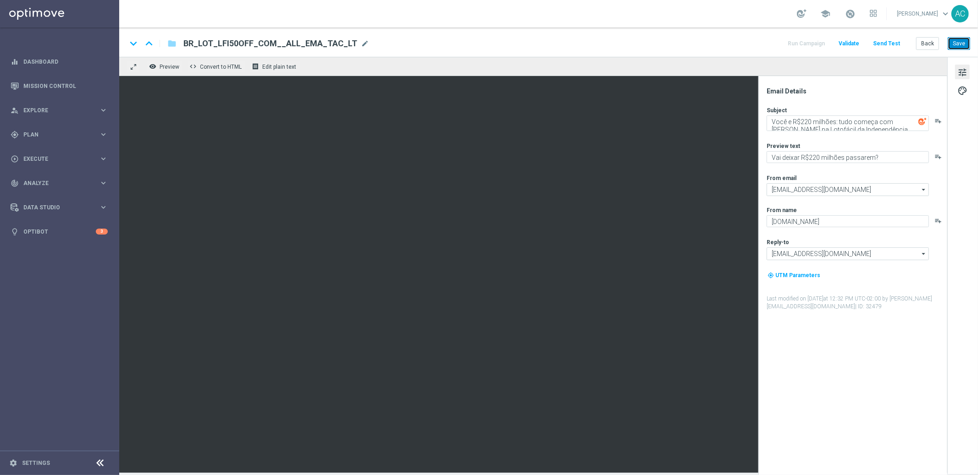
click at [961, 46] on button "Save" at bounding box center [958, 43] width 22 height 13
click at [243, 39] on span "BR_LOT_LFI50OFF_COM__ALL_EMA_TAC_LT" at bounding box center [270, 43] width 174 height 11
click at [0, 0] on input "BR_LOT_LFI50OFF_COM__ALL_EMA_TAC_LT" at bounding box center [0, 0] width 0 height 0
click at [243, 39] on input "BR_LOT_LFI50OFF_COM__ALL_EMA_TAC_LT" at bounding box center [296, 44] width 227 height 12
click at [963, 46] on button "Save" at bounding box center [958, 43] width 22 height 13
